Goal: Information Seeking & Learning: Learn about a topic

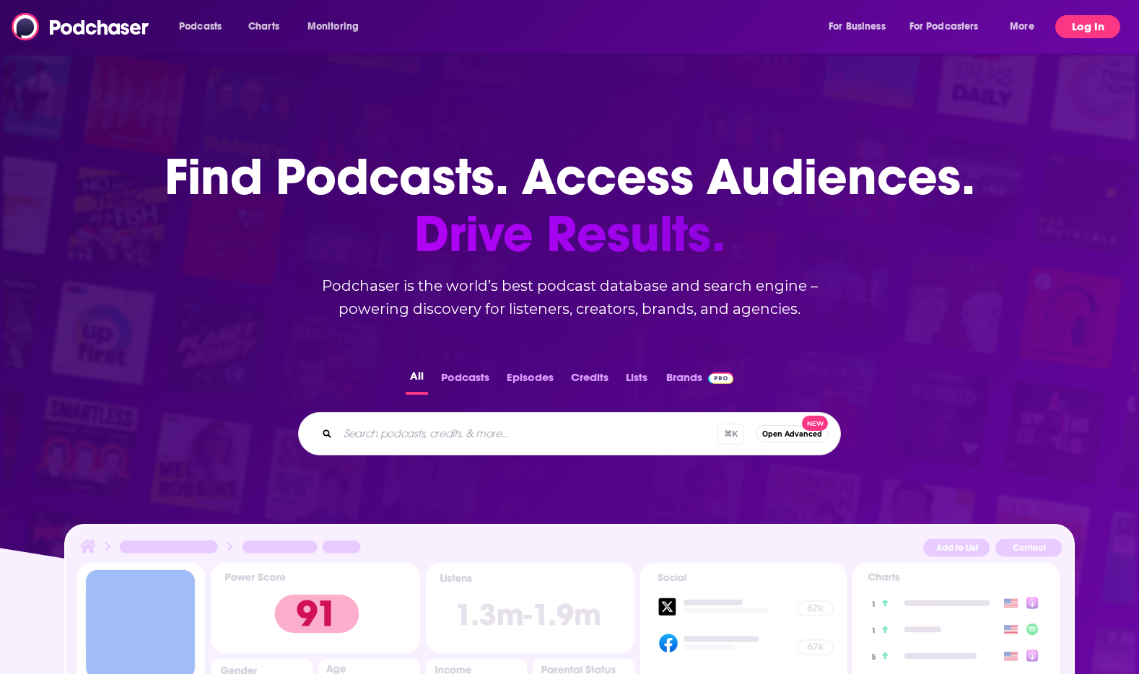
click at [1071, 34] on button "Log In" at bounding box center [1087, 26] width 65 height 23
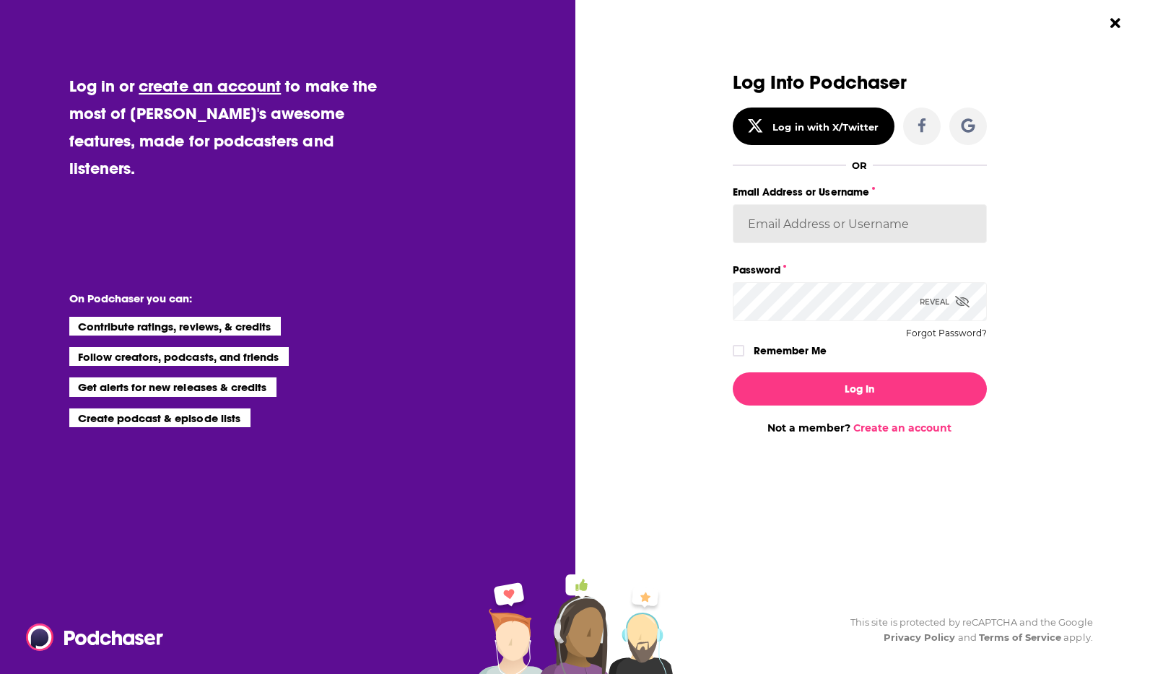
type input "[PERSON_NAME][EMAIL_ADDRESS][DOMAIN_NAME]"
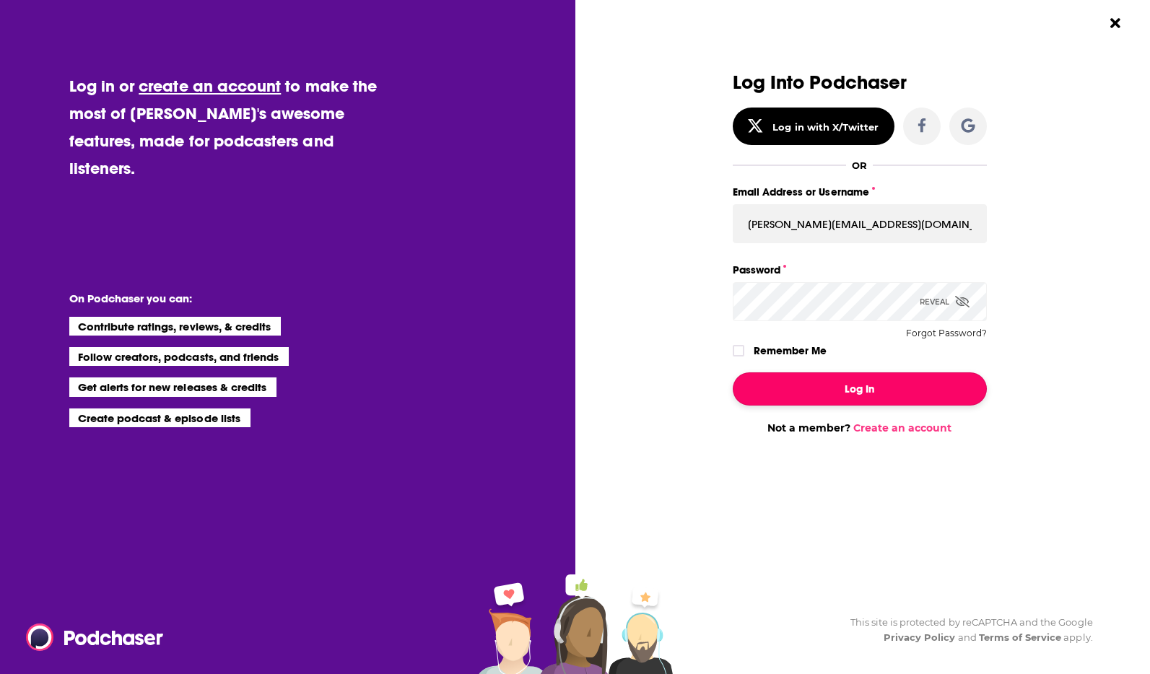
click at [850, 383] on button "Log In" at bounding box center [860, 388] width 254 height 33
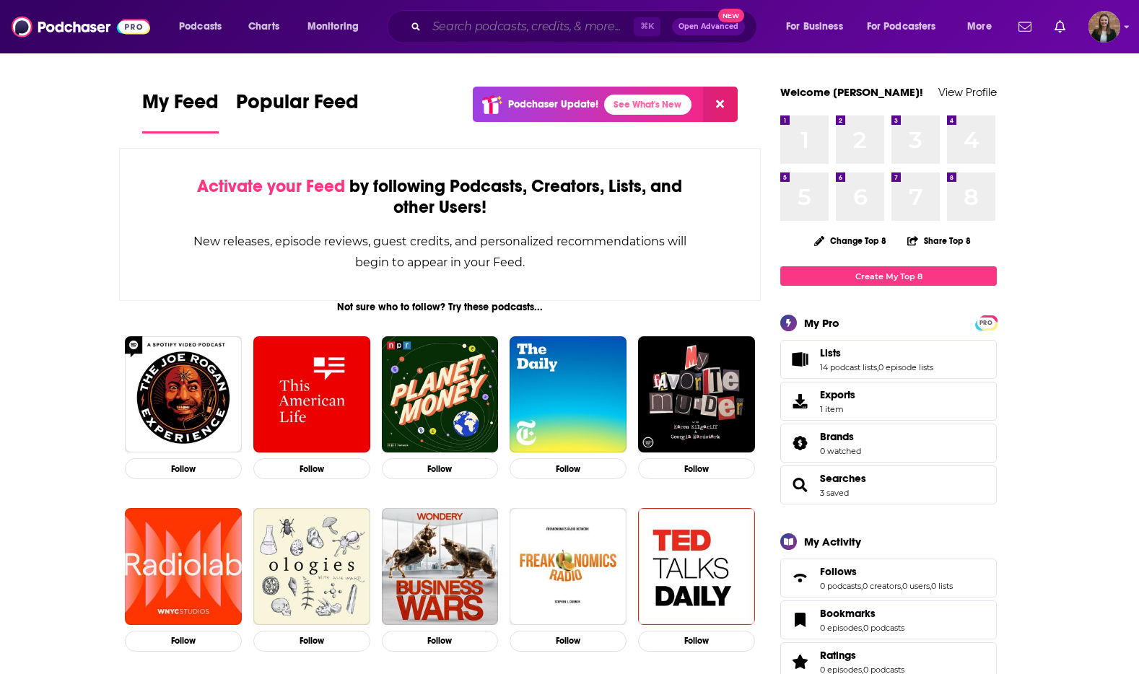
click at [584, 23] on input "Search podcasts, credits, & more..." at bounding box center [530, 26] width 207 height 23
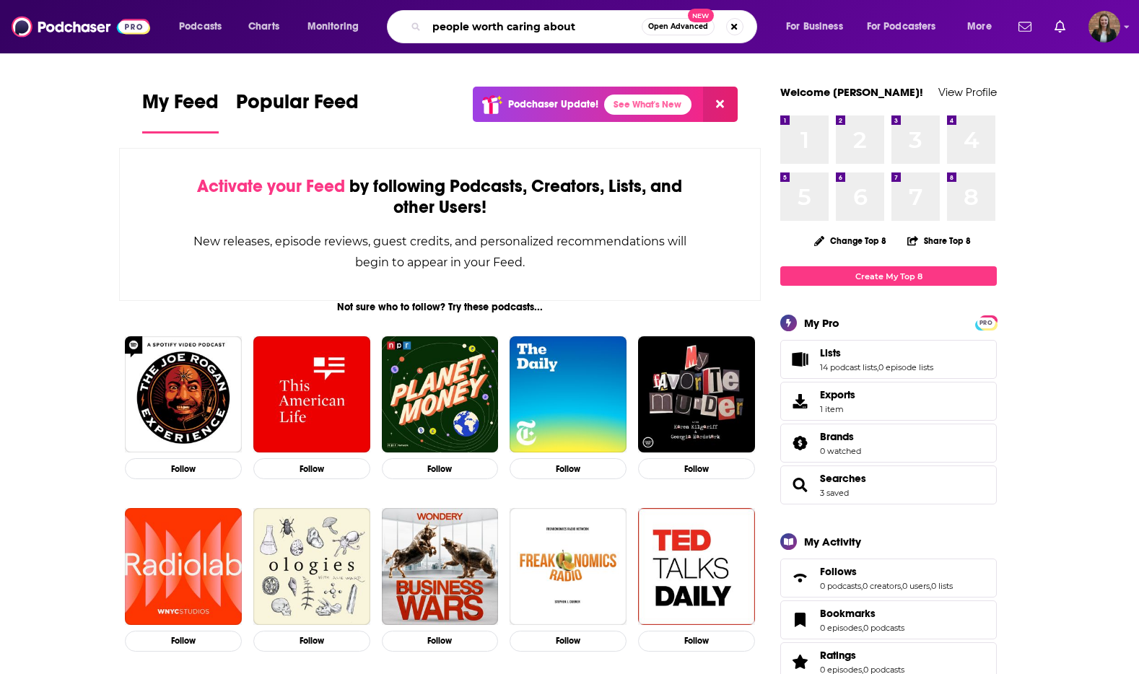
type input "people worth caring about"
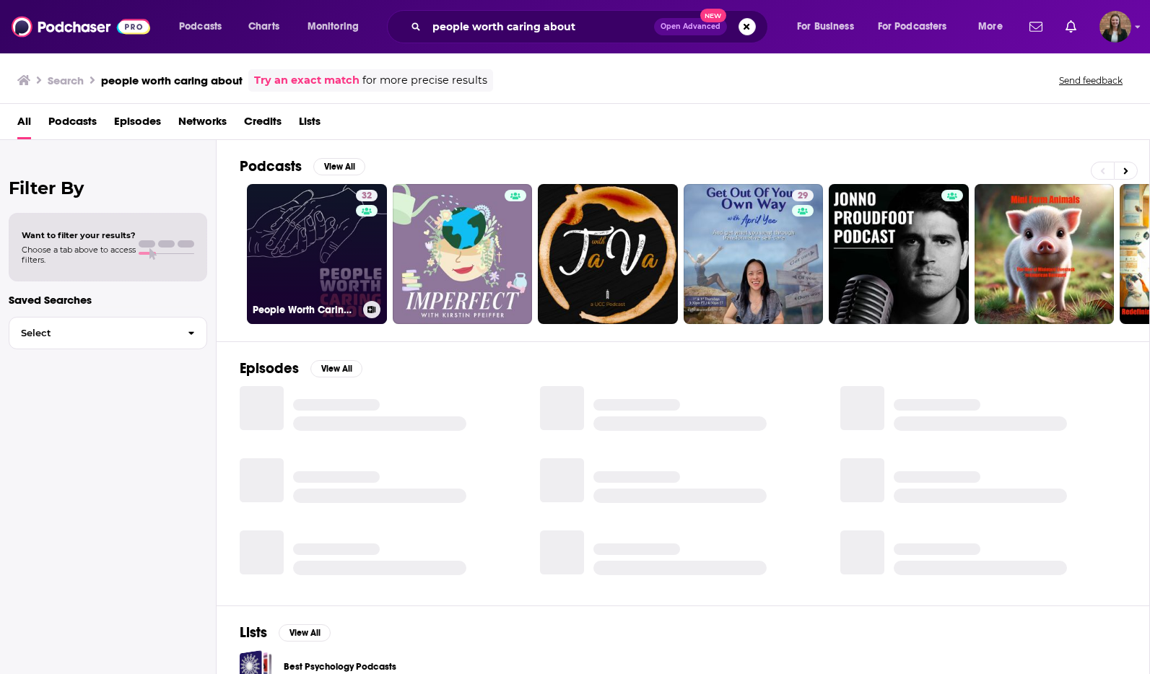
click at [303, 235] on link "32 People Worth Caring About" at bounding box center [317, 254] width 140 height 140
